Goal: Task Accomplishment & Management: Complete application form

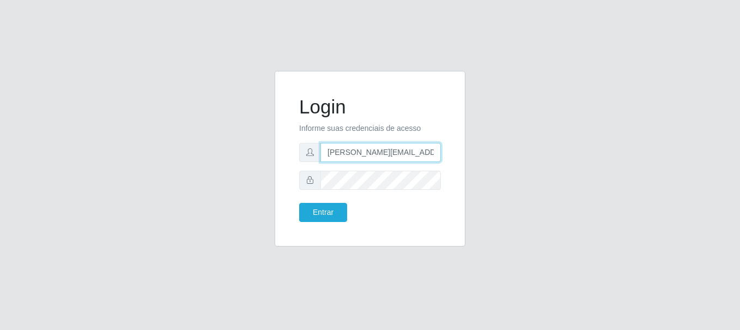
type input "[PERSON_NAME][EMAIL_ADDRESS][PERSON_NAME][DOMAIN_NAME]"
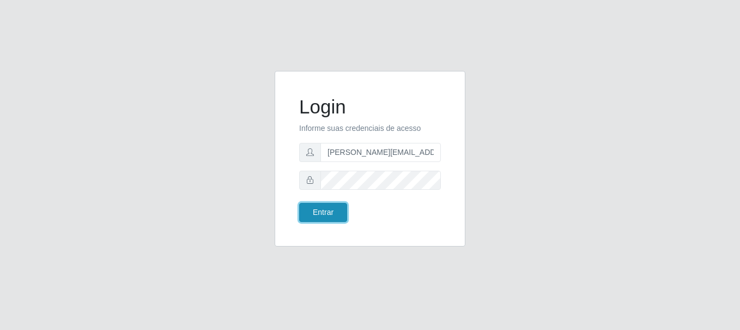
click at [323, 212] on button "Entrar" at bounding box center [323, 212] width 48 height 19
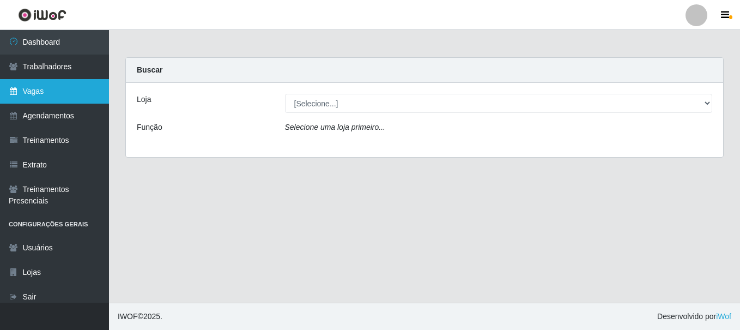
click at [55, 91] on link "Vagas" at bounding box center [54, 91] width 109 height 25
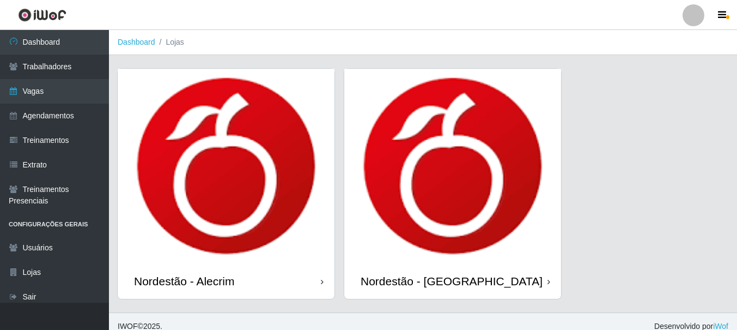
click at [186, 281] on div "Nordestão - Alecrim" at bounding box center [184, 281] width 100 height 14
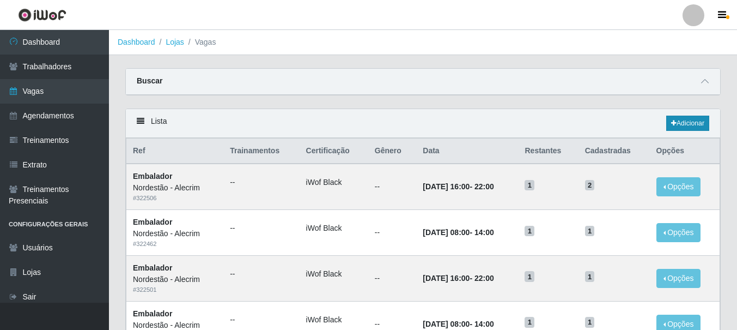
click at [687, 124] on link "Adicionar" at bounding box center [688, 123] width 43 height 15
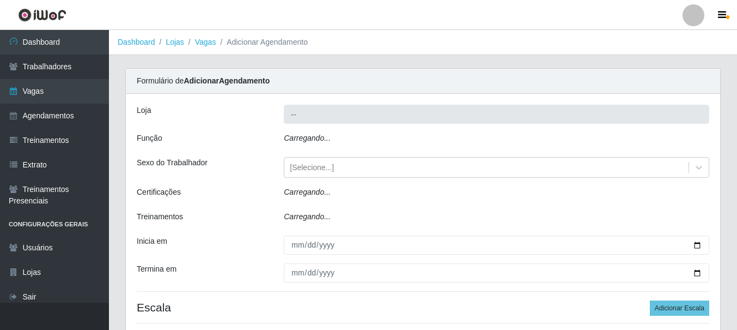
type input "Nordestão - Alecrim"
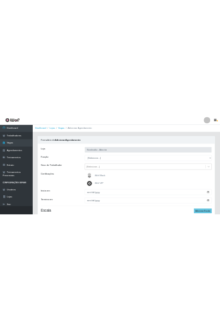
scroll to position [98, 0]
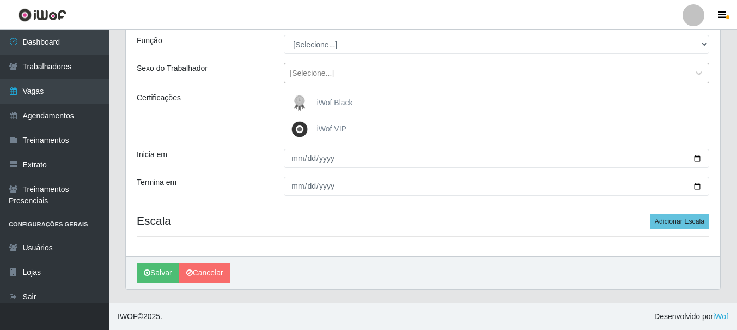
click at [316, 70] on div "[Selecione...]" at bounding box center [312, 73] width 44 height 11
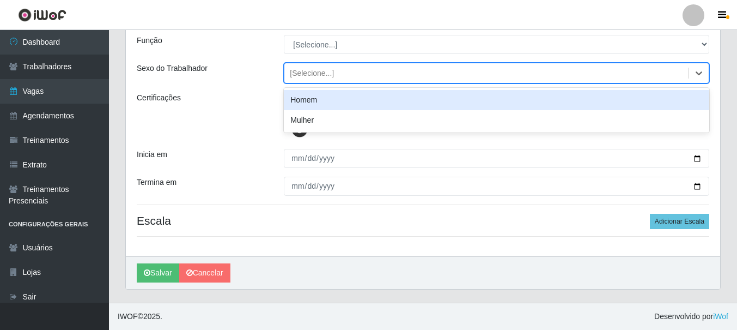
click at [314, 100] on div "Homem" at bounding box center [497, 100] width 426 height 20
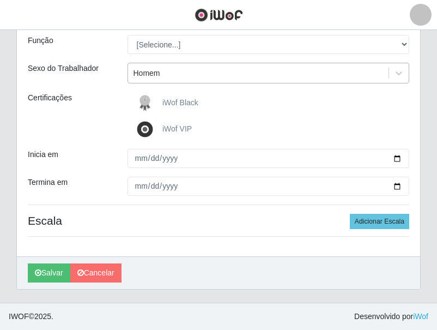
click at [240, 80] on div "Homem" at bounding box center [258, 73] width 261 height 18
click at [238, 75] on div "Homem" at bounding box center [258, 73] width 261 height 18
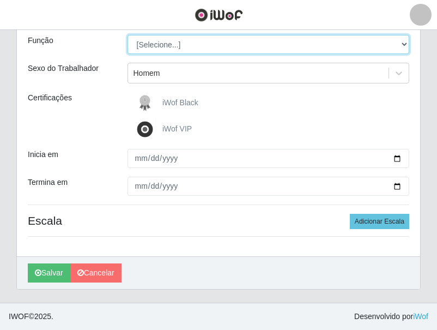
click at [209, 50] on select "[Selecione...] Embalador Embalador + Embalador ++" at bounding box center [269, 44] width 282 height 19
click at [211, 49] on select "[Selecione...] Embalador Embalador + Embalador ++" at bounding box center [269, 44] width 282 height 19
click at [128, 35] on select "[Selecione...] Embalador Embalador + Embalador ++" at bounding box center [269, 44] width 282 height 19
click at [174, 47] on select "[Selecione...] Embalador Embalador + Embalador ++" at bounding box center [269, 44] width 282 height 19
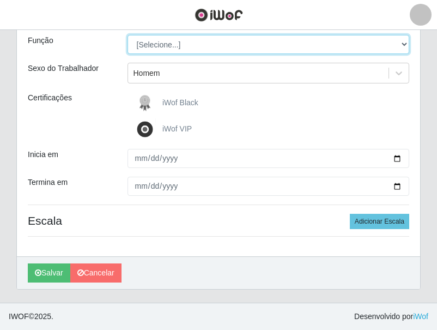
select select "1"
click at [128, 35] on select "[Selecione...] Embalador Embalador + Embalador ++" at bounding box center [269, 44] width 282 height 19
